Goal: Information Seeking & Learning: Learn about a topic

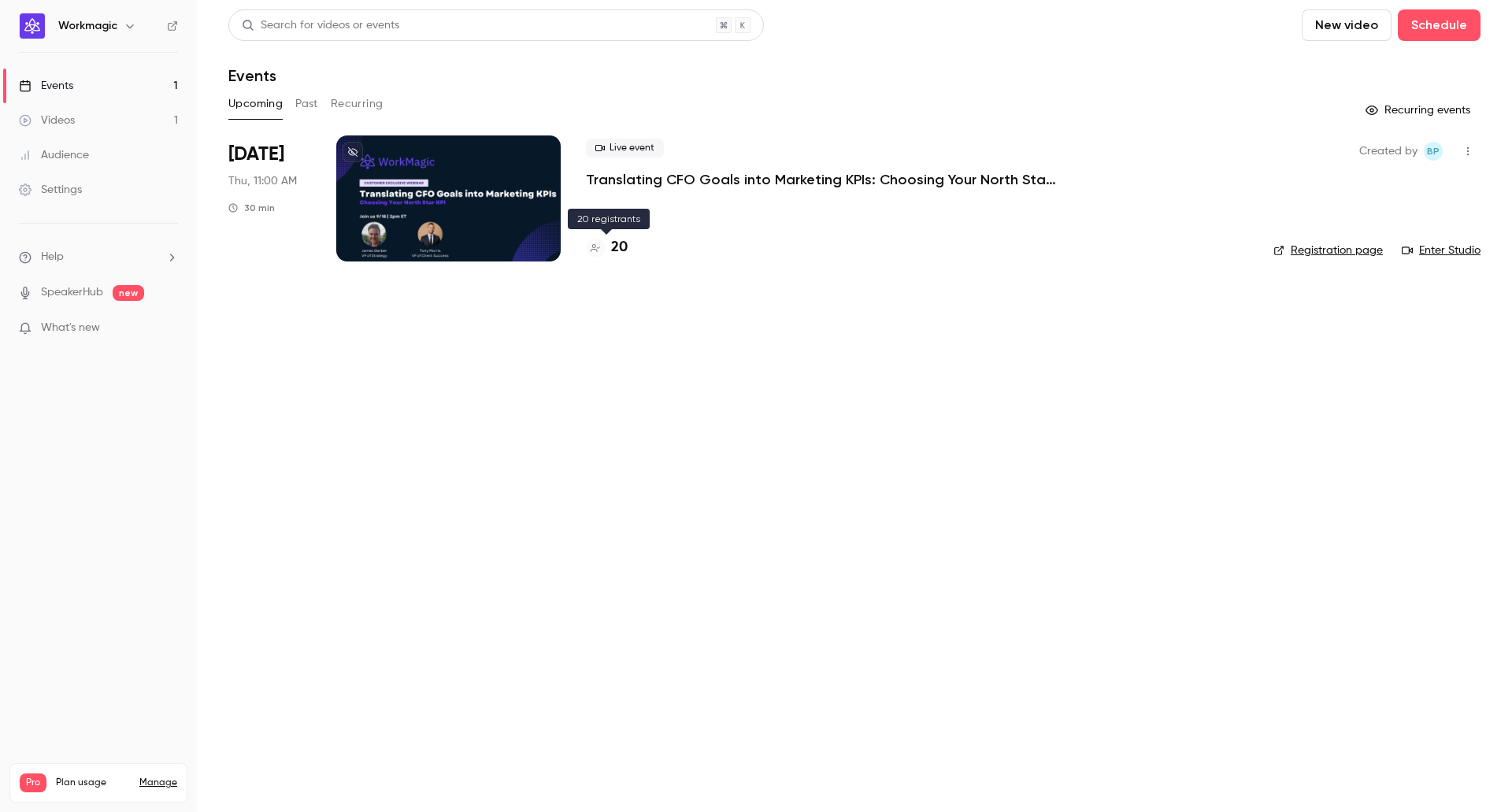
click at [616, 249] on h4 "20" at bounding box center [619, 247] width 16 height 21
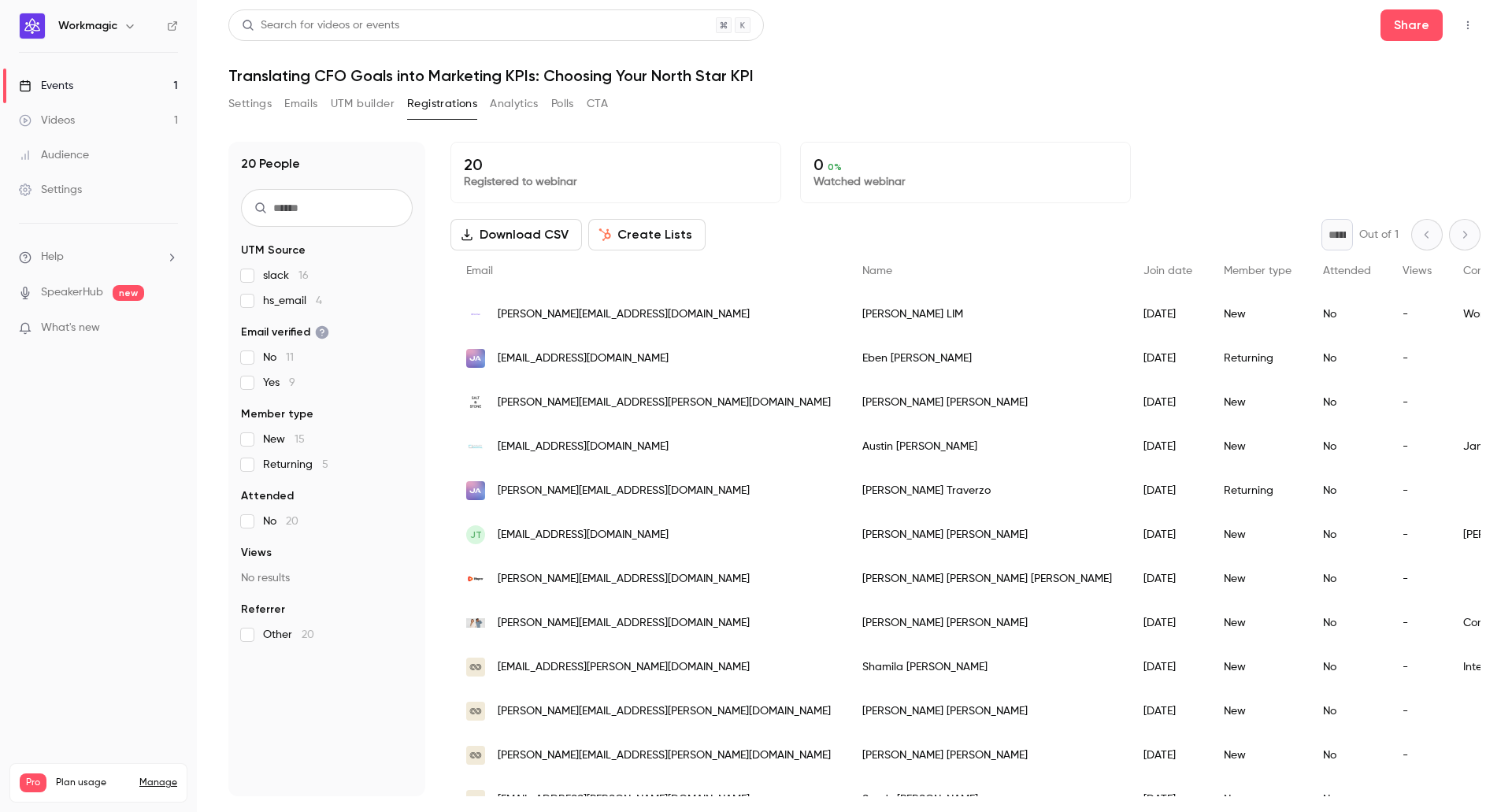
click at [381, 110] on button "UTM builder" at bounding box center [362, 103] width 64 height 25
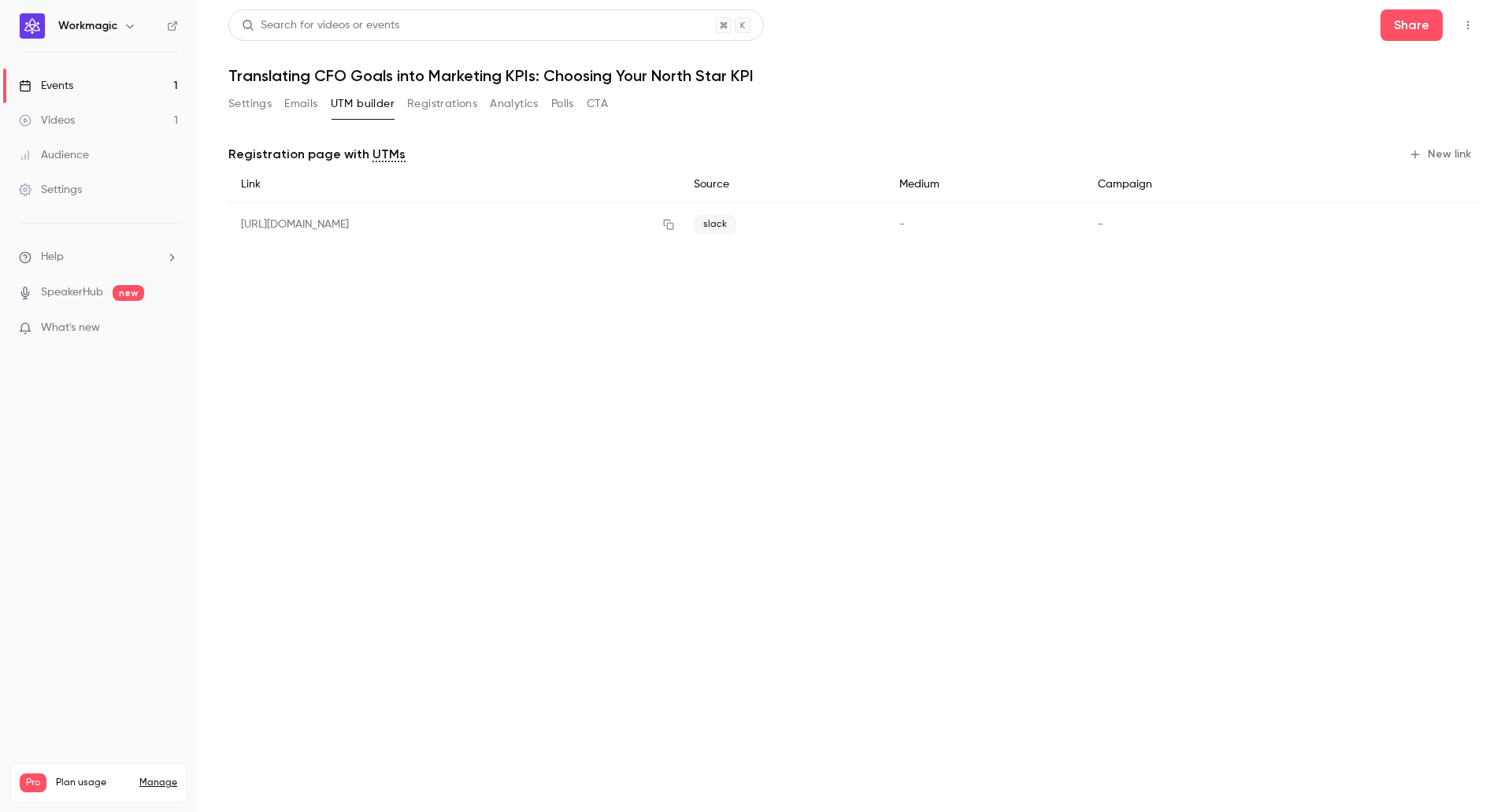
click at [439, 109] on button "Registrations" at bounding box center [442, 103] width 70 height 25
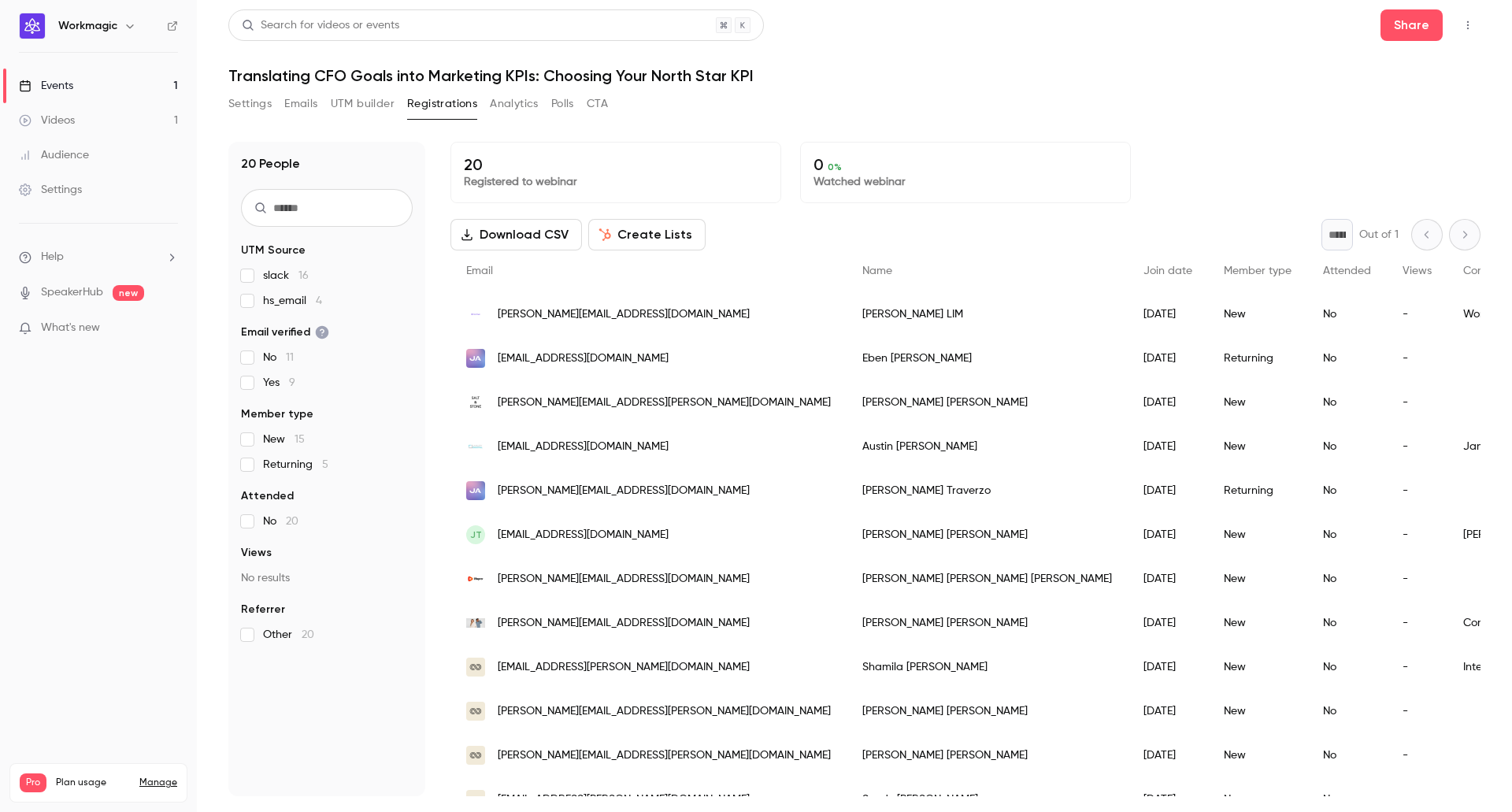
click at [526, 108] on button "Analytics" at bounding box center [514, 103] width 49 height 25
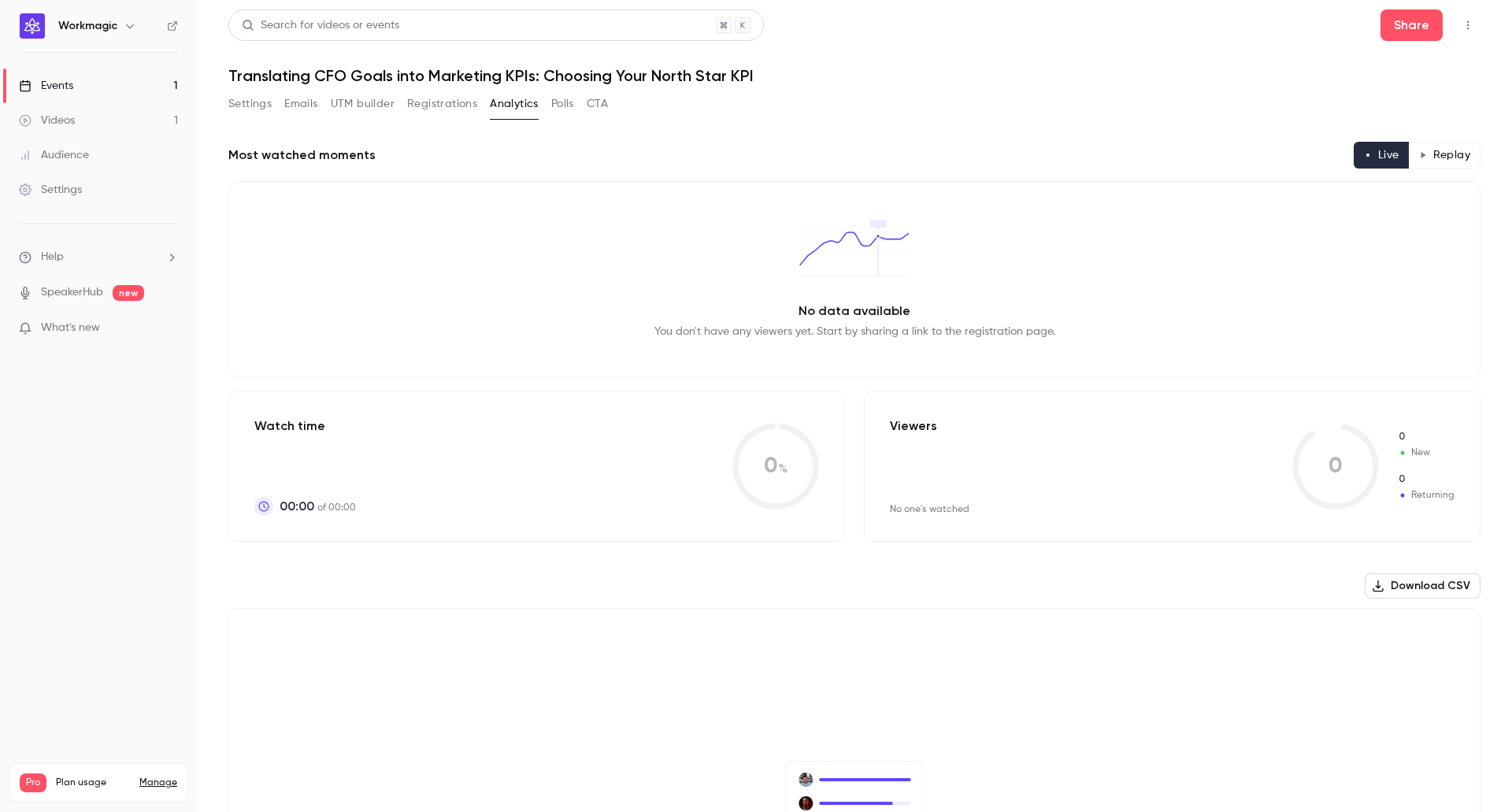
click at [369, 102] on button "UTM builder" at bounding box center [362, 103] width 64 height 25
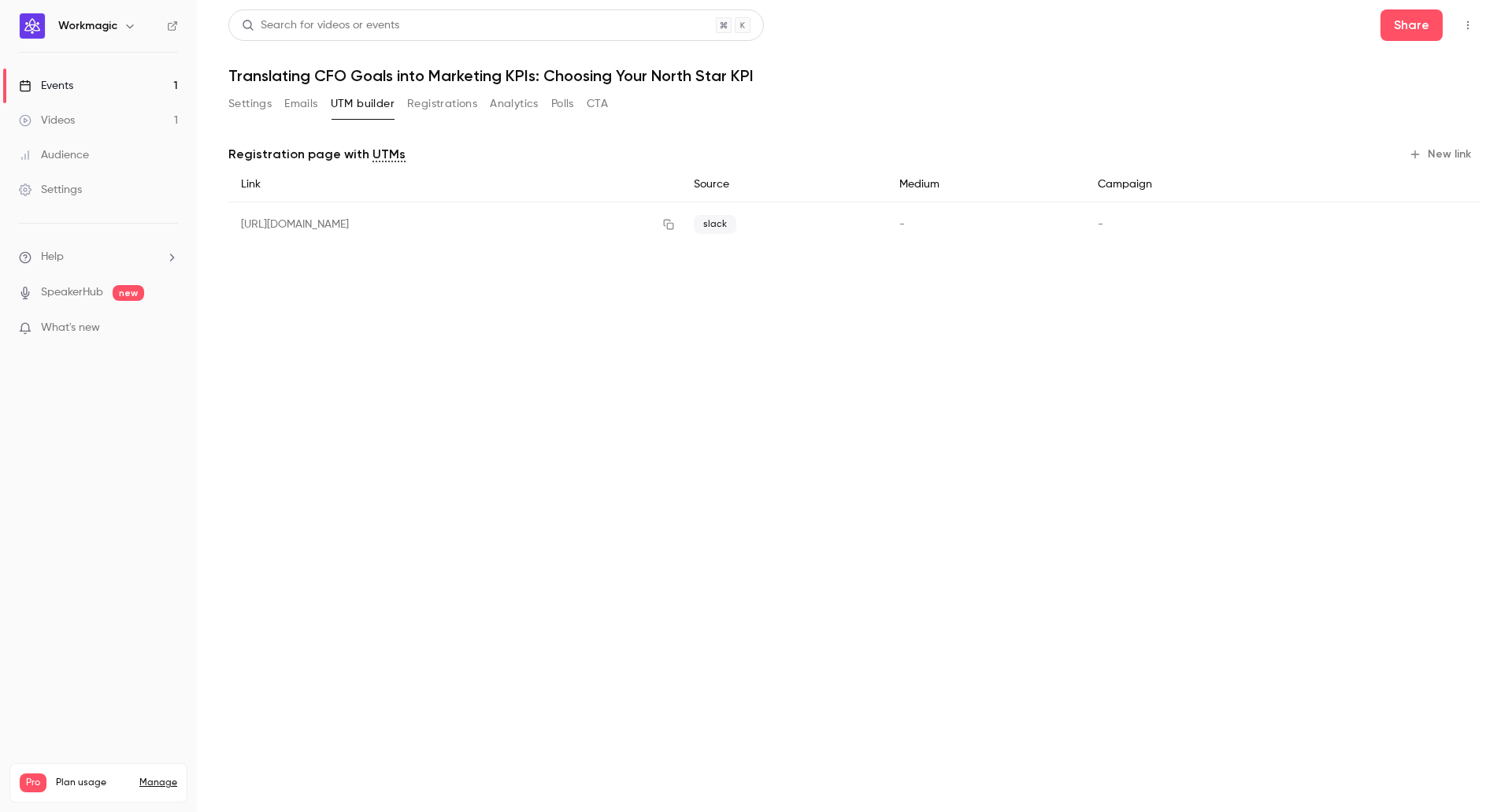
click at [294, 102] on button "Emails" at bounding box center [300, 103] width 33 height 25
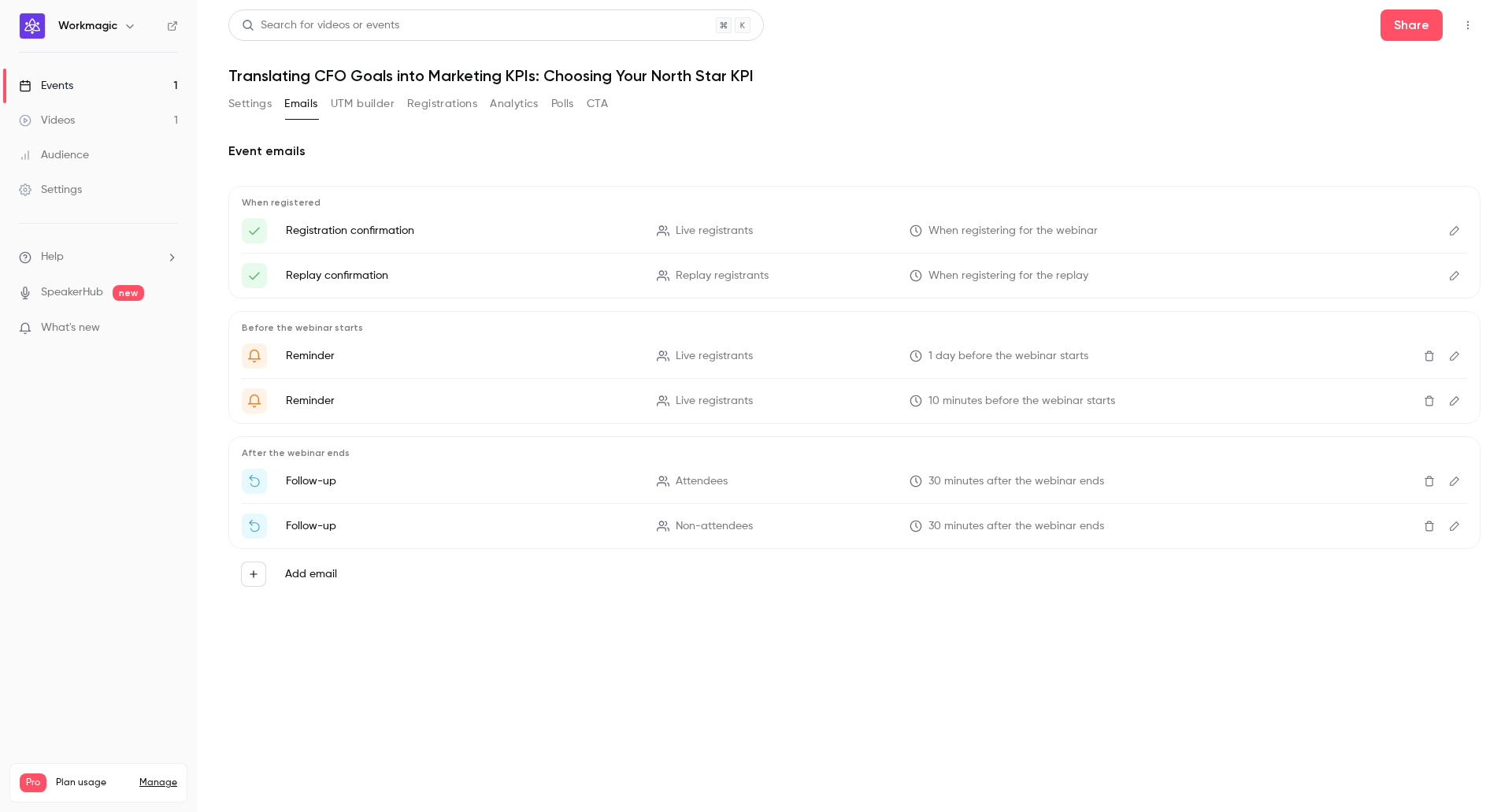
click at [94, 91] on link "Events 1" at bounding box center [98, 86] width 197 height 34
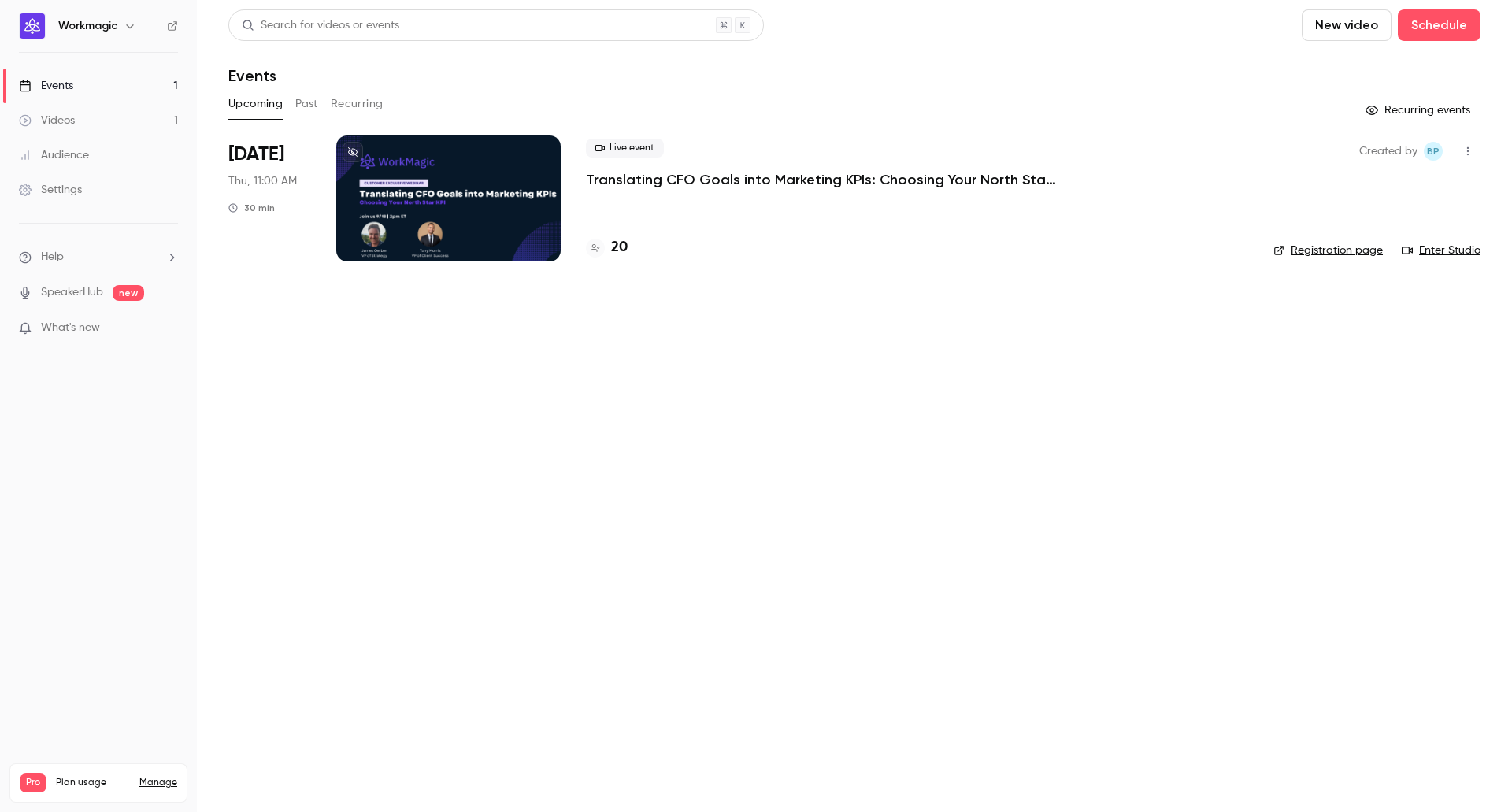
click at [99, 151] on link "Audience" at bounding box center [98, 155] width 197 height 34
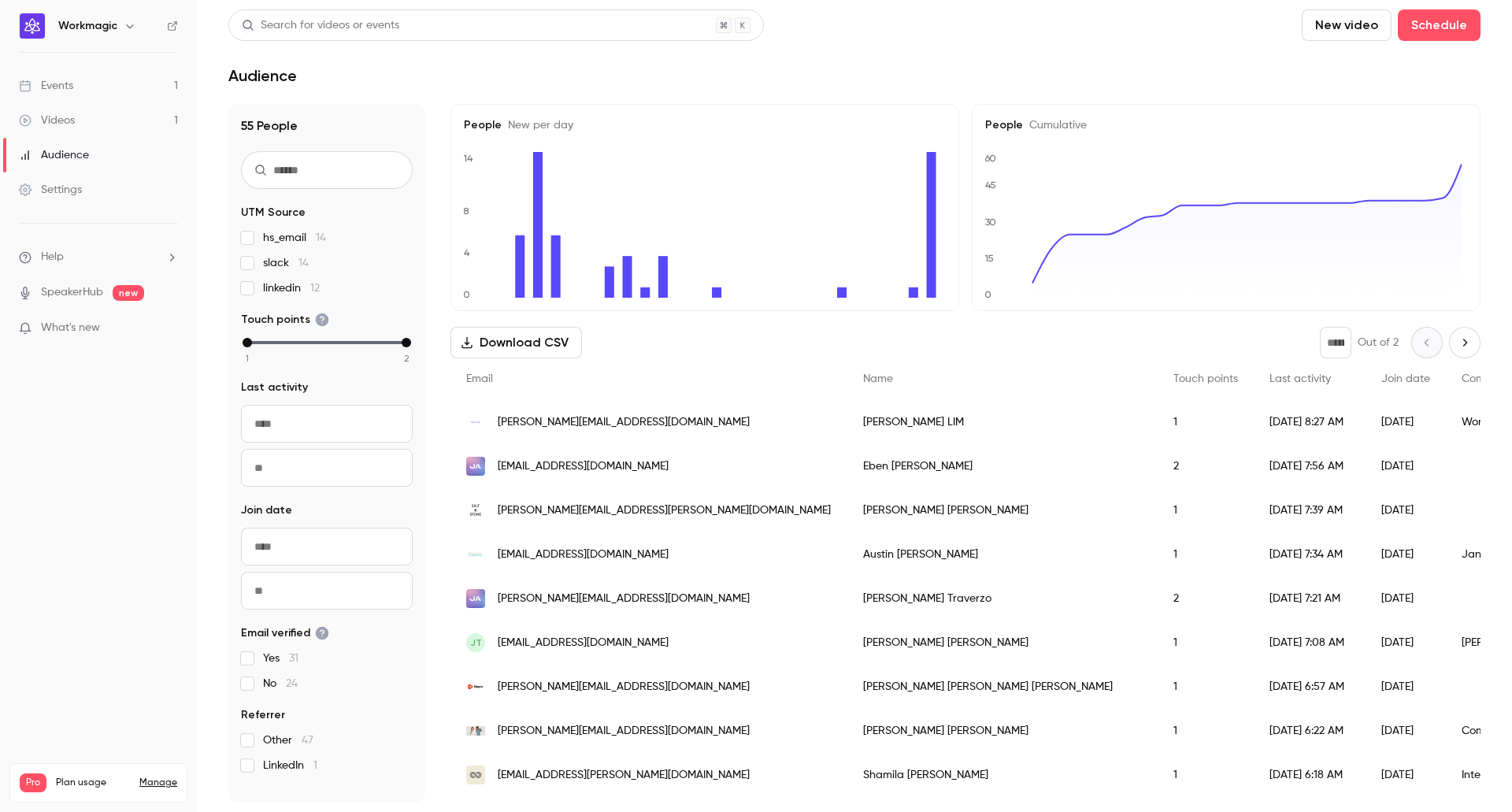
click at [79, 91] on link "Events 1" at bounding box center [98, 86] width 197 height 34
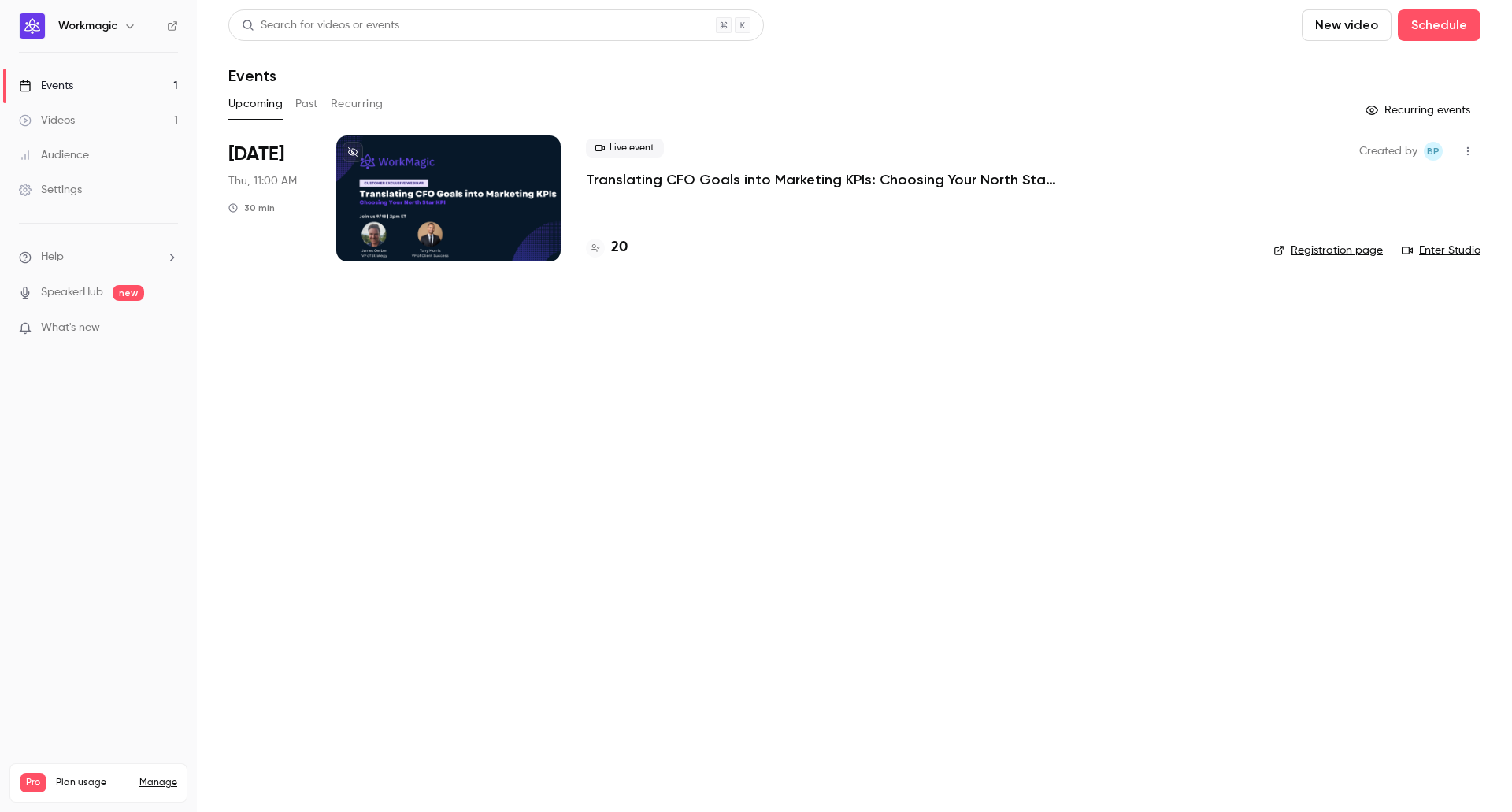
click at [304, 106] on button "Past" at bounding box center [306, 103] width 23 height 25
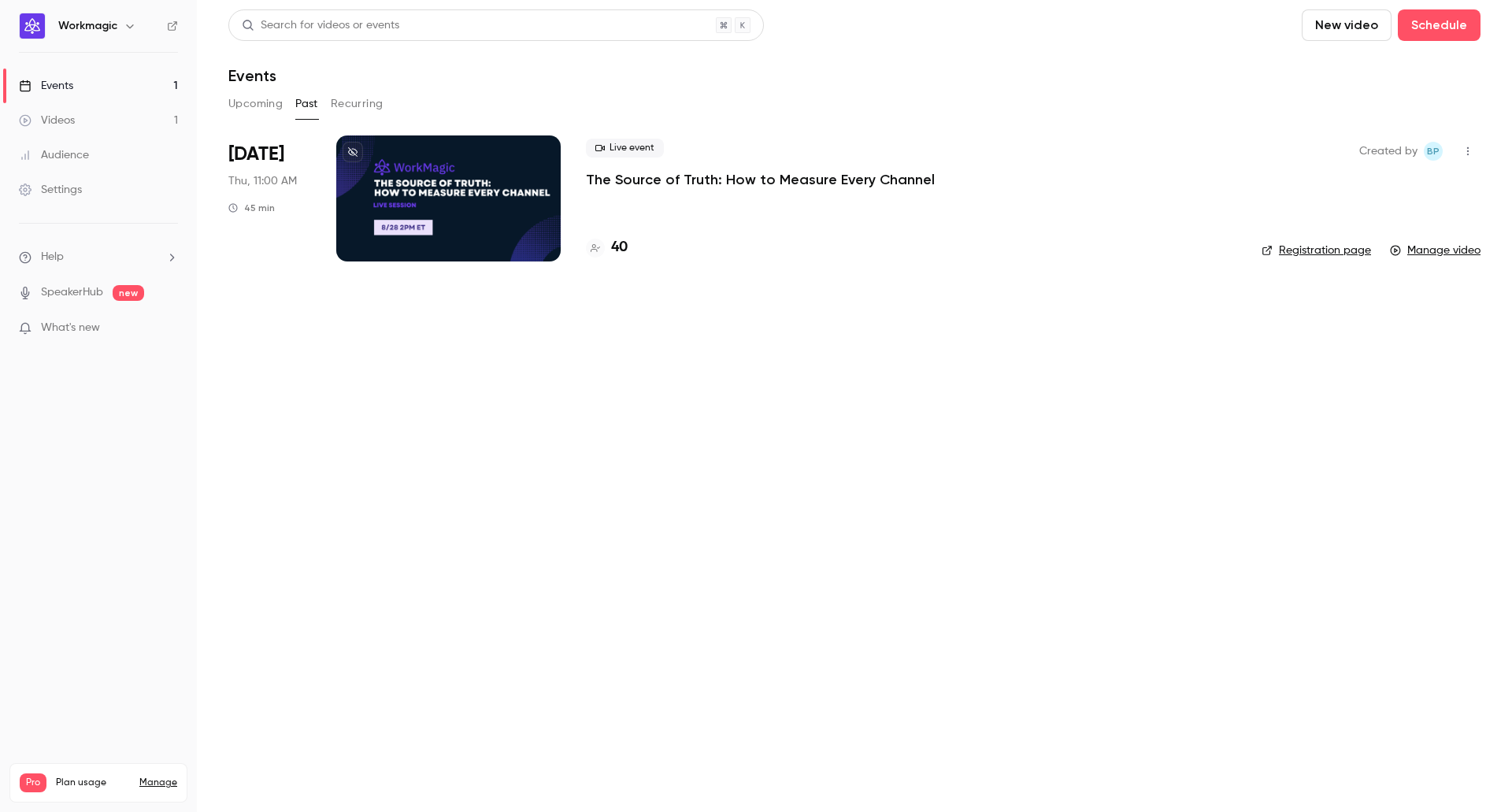
click at [622, 252] on h4 "40" at bounding box center [619, 247] width 16 height 21
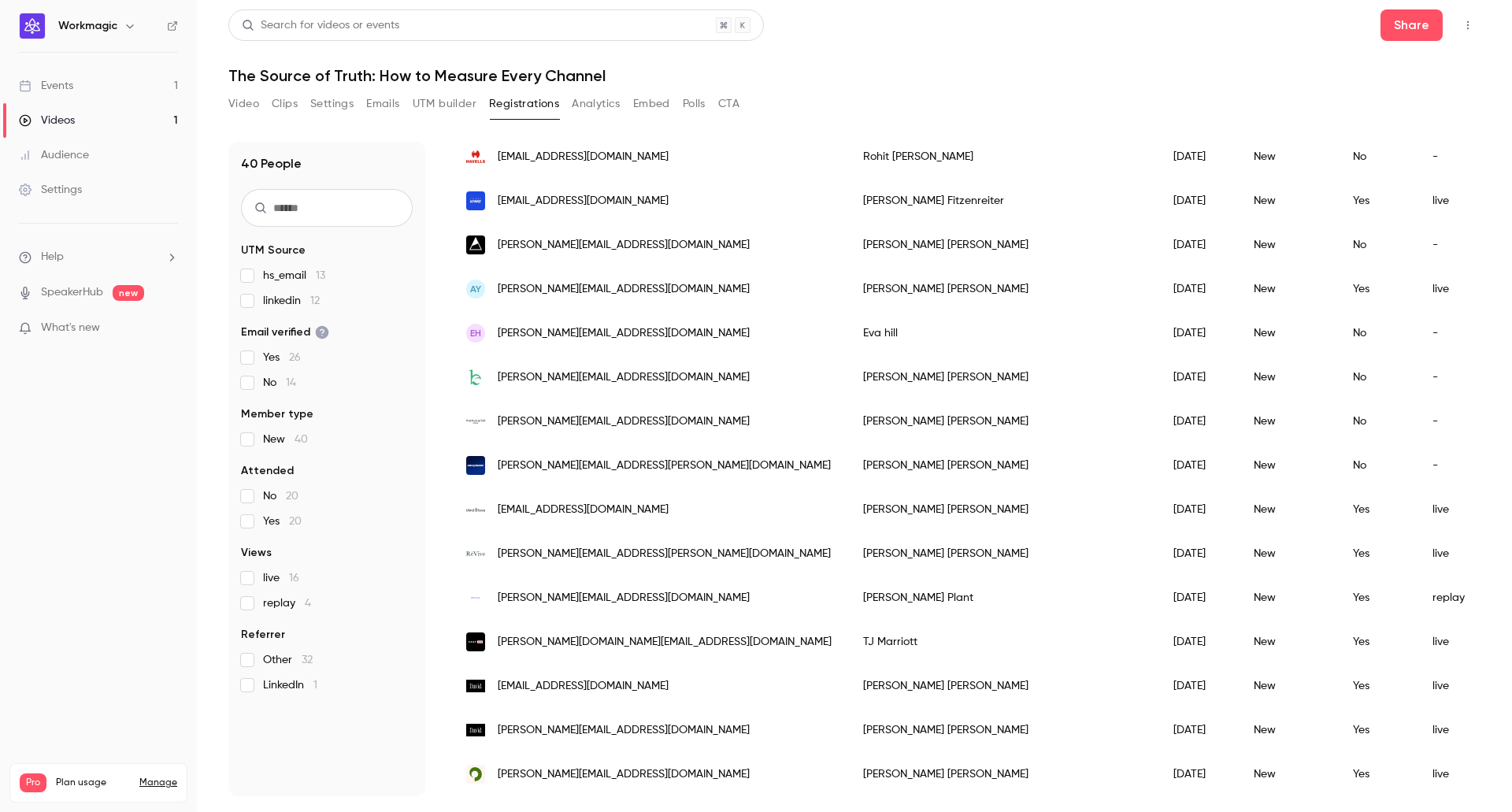
scroll to position [1272, 0]
click at [81, 87] on link "Events 1" at bounding box center [98, 86] width 197 height 34
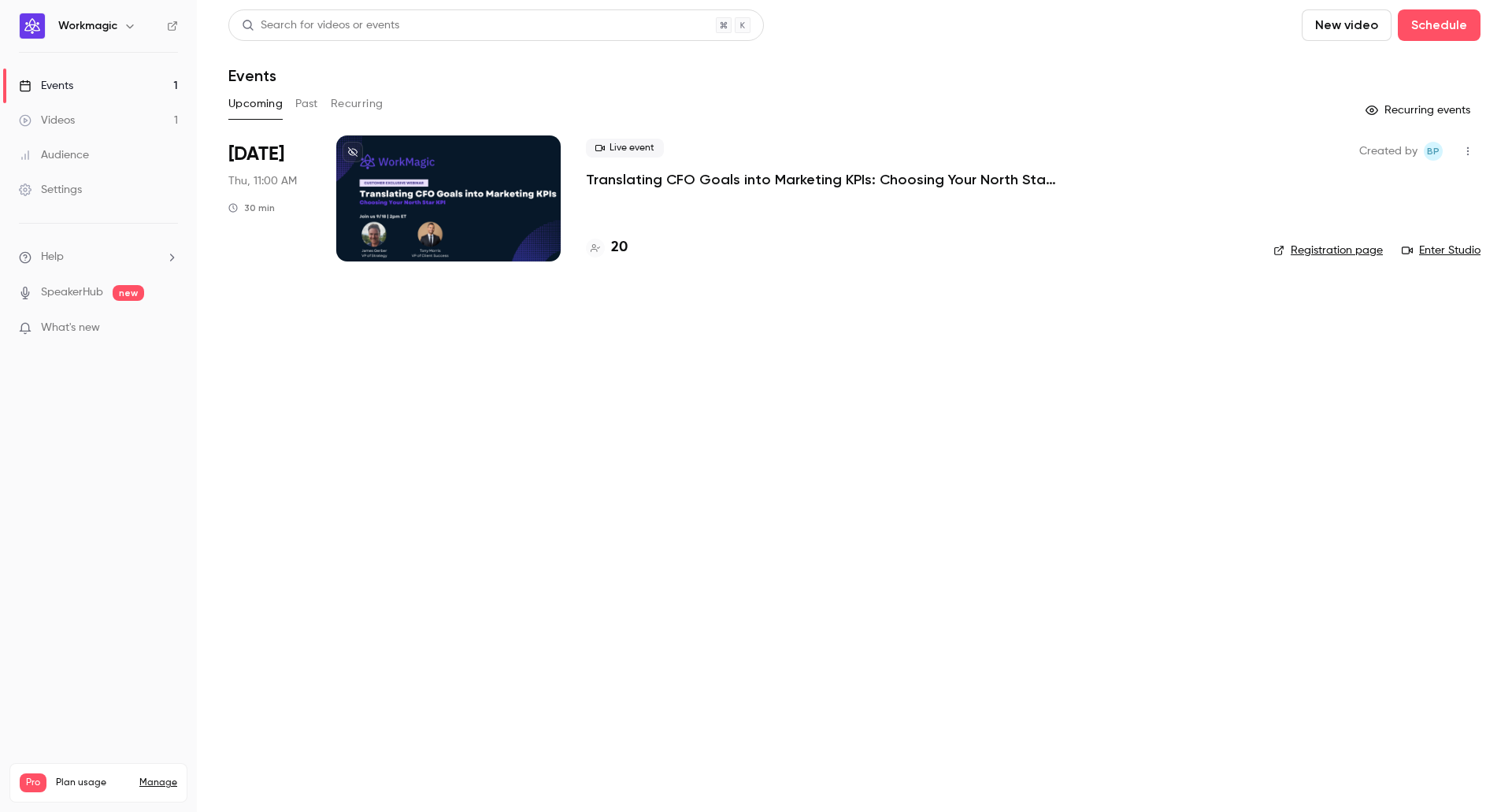
click at [499, 184] on div at bounding box center [448, 198] width 224 height 126
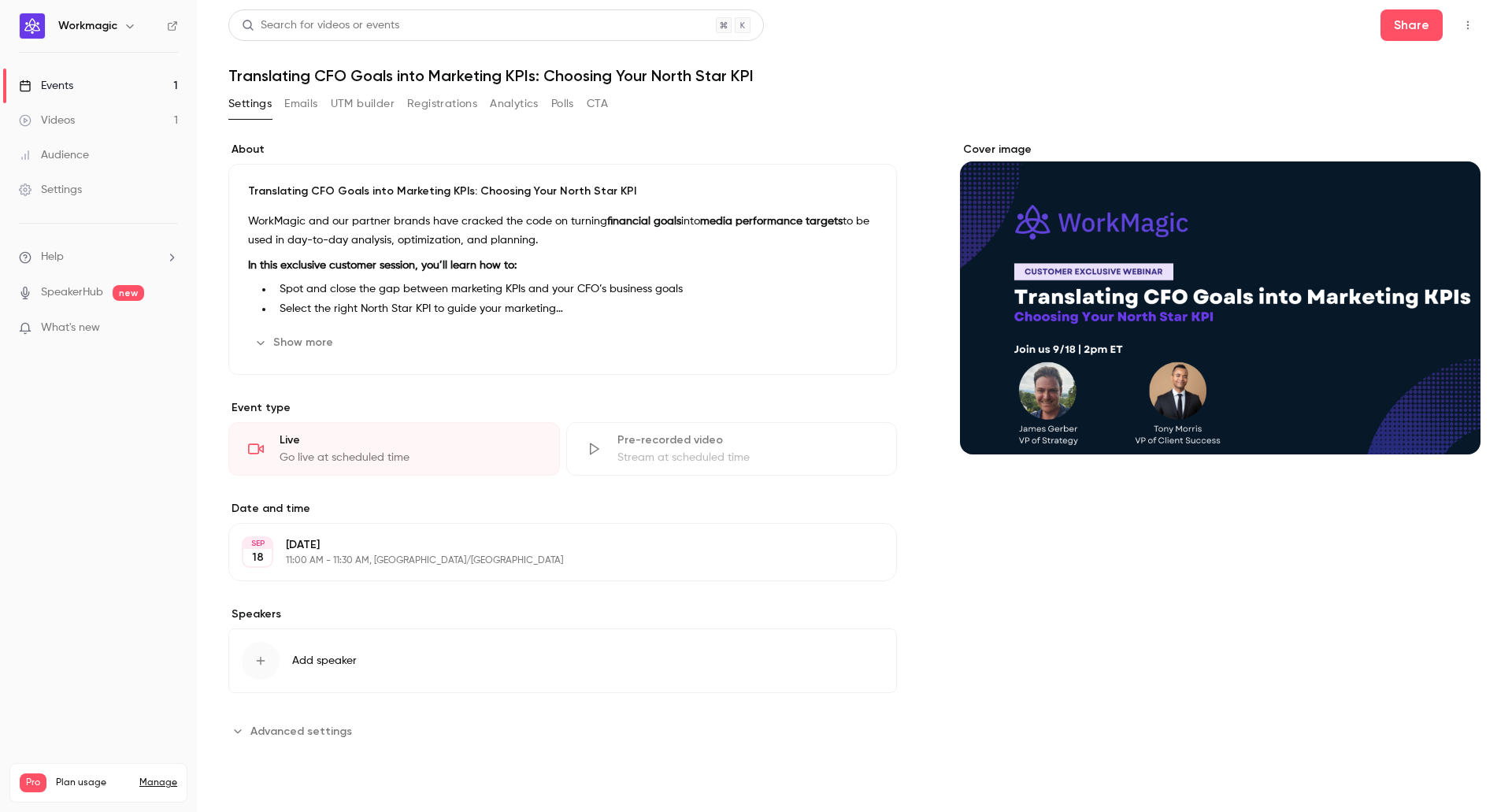
click at [148, 77] on link "Events 1" at bounding box center [98, 86] width 197 height 34
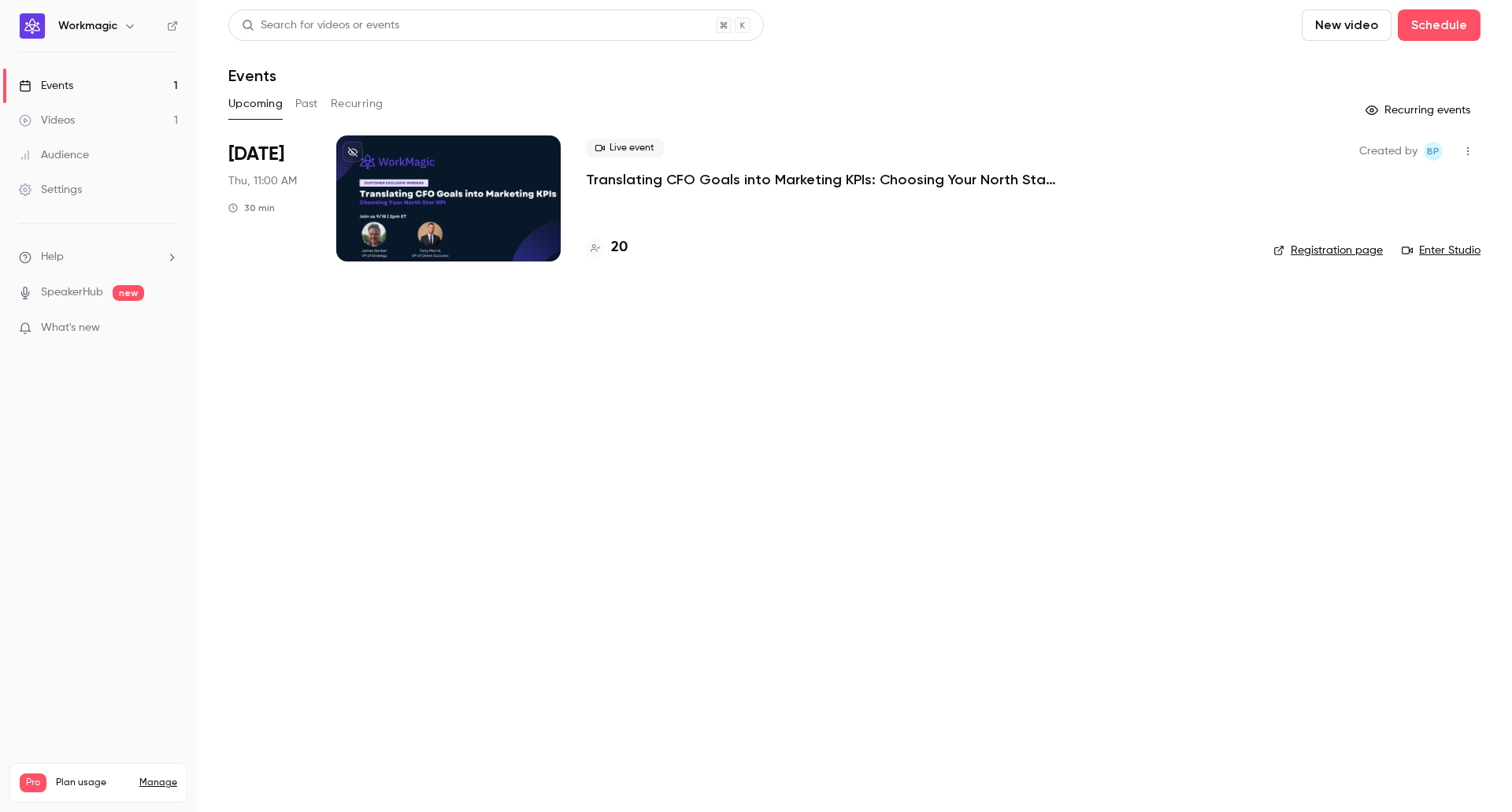
click at [618, 253] on h4 "20" at bounding box center [619, 247] width 16 height 21
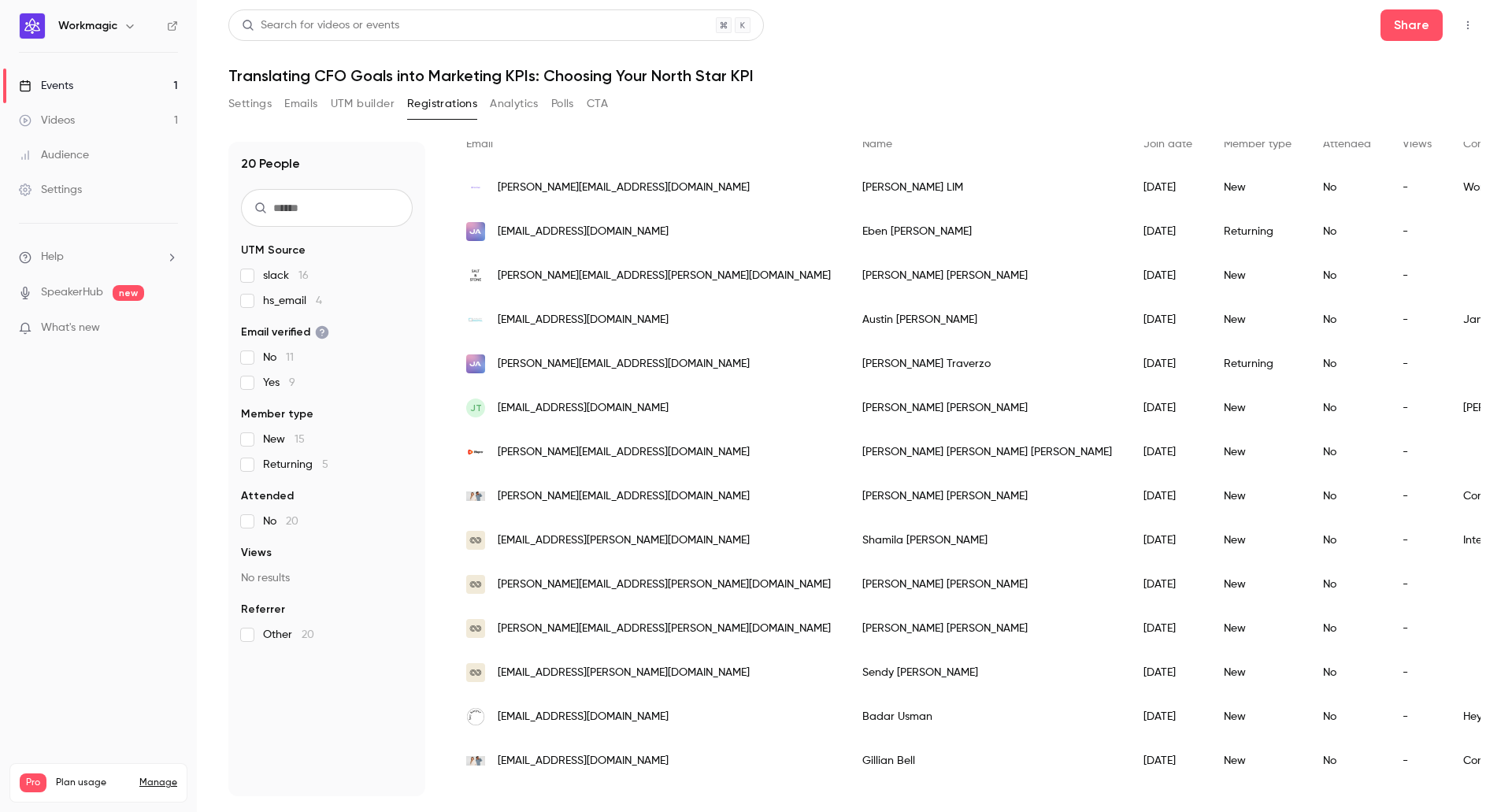
scroll to position [154, 0]
